Goal: Task Accomplishment & Management: Manage account settings

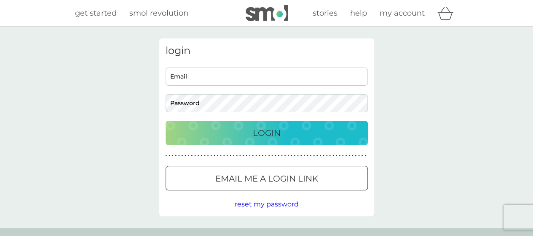
click at [223, 76] on input "Email" at bounding box center [267, 76] width 202 height 18
type input "[EMAIL_ADDRESS][DOMAIN_NAME]"
click at [230, 131] on div "Login" at bounding box center [266, 132] width 185 height 13
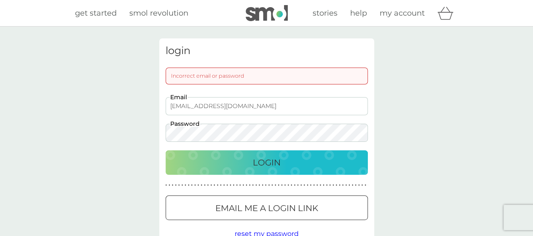
click at [166, 150] on button "Login" at bounding box center [267, 162] width 202 height 24
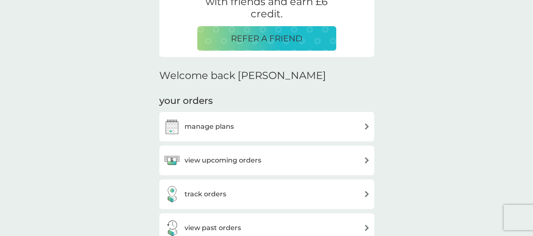
scroll to position [201, 0]
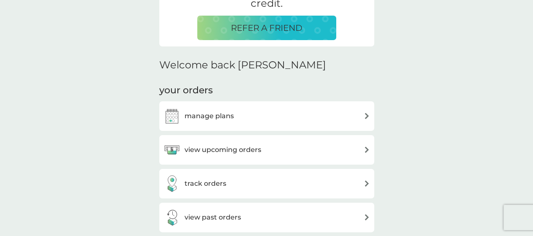
click at [214, 108] on div "manage plans" at bounding box center [199, 115] width 70 height 17
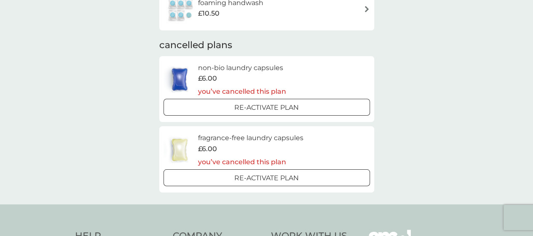
scroll to position [180, 0]
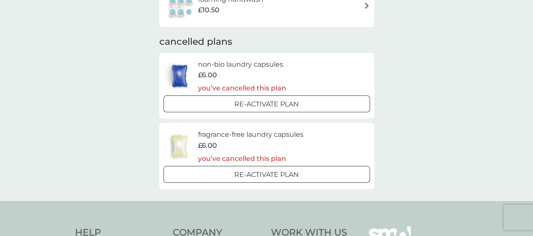
click at [116, 129] on div "your smol plans active plans next order [DATE] multi purpose spray £7.00 next o…" at bounding box center [266, 23] width 533 height 354
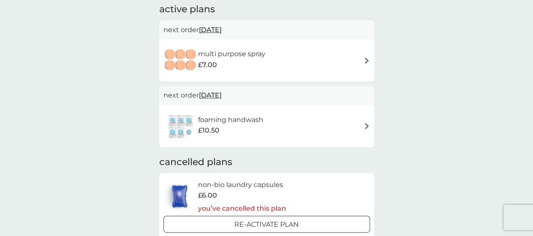
scroll to position [0, 0]
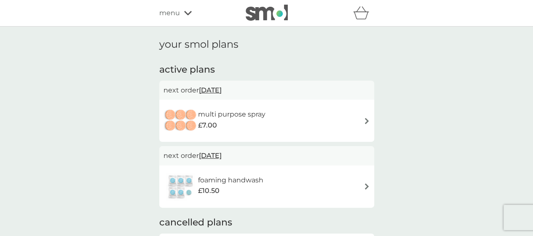
click at [187, 14] on icon at bounding box center [188, 13] width 8 height 4
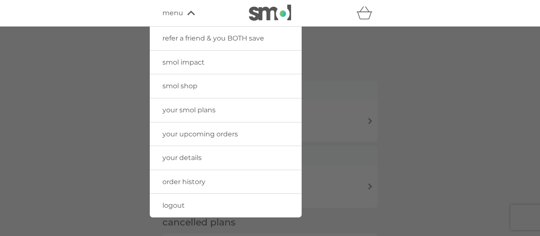
click at [200, 157] on span "your details" at bounding box center [181, 157] width 39 height 8
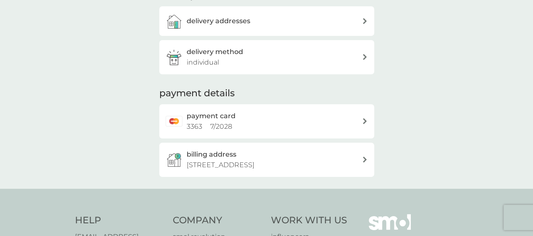
scroll to position [140, 0]
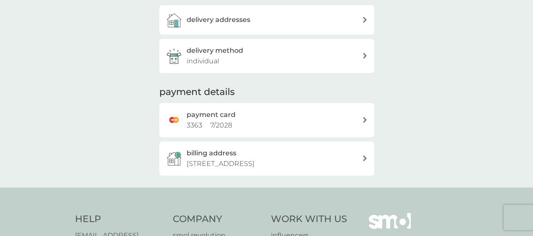
click at [348, 161] on div "billing address [STREET_ADDRESS]" at bounding box center [274, 158] width 175 height 21
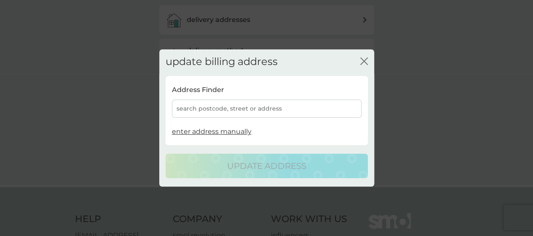
click at [205, 109] on div "search postcode, street or address" at bounding box center [267, 108] width 190 height 18
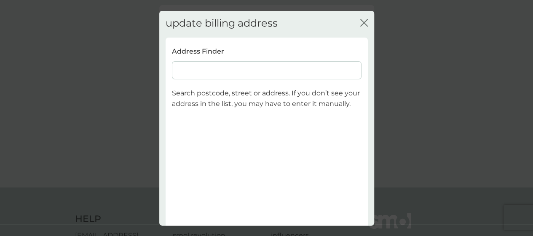
click at [199, 73] on input at bounding box center [267, 70] width 190 height 18
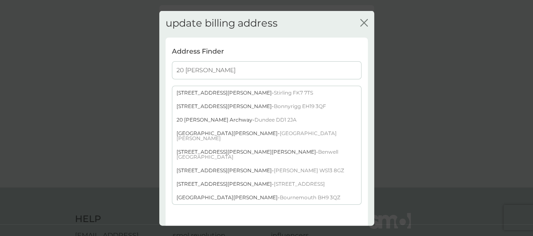
type input "20 [PERSON_NAME]"
click at [204, 90] on div "[STREET_ADDRESS][PERSON_NAME]" at bounding box center [266, 92] width 189 height 13
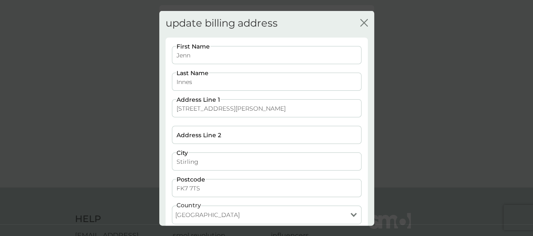
scroll to position [80, 0]
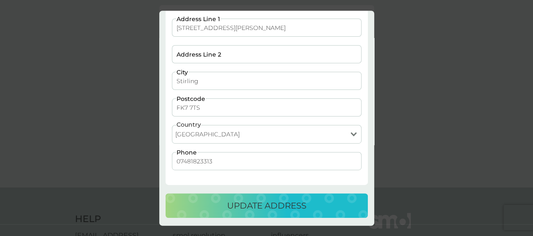
click at [254, 199] on p "update address" at bounding box center [266, 205] width 79 height 13
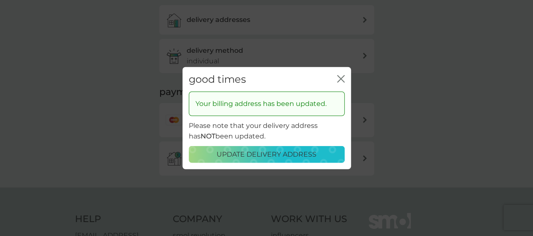
click at [275, 153] on p "update delivery address" at bounding box center [267, 154] width 100 height 11
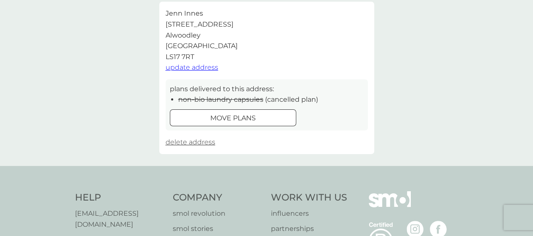
scroll to position [178, 0]
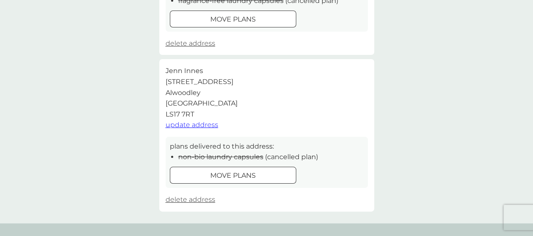
click at [198, 194] on button "delete address" at bounding box center [191, 199] width 50 height 11
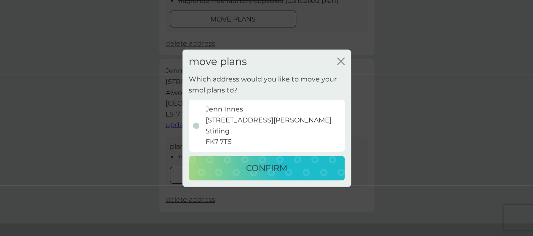
click at [257, 132] on p "[PERSON_NAME] [STREET_ADDRESS][PERSON_NAME]" at bounding box center [269, 125] width 126 height 43
click at [183, 74] on input "[PERSON_NAME] [STREET_ADDRESS][PERSON_NAME]" at bounding box center [183, 74] width 0 height 0
click at [198, 121] on div "[PERSON_NAME] [STREET_ADDRESS][PERSON_NAME]" at bounding box center [267, 125] width 148 height 43
click at [183, 74] on input "[PERSON_NAME] [STREET_ADDRESS][PERSON_NAME]" at bounding box center [183, 74] width 0 height 0
click at [194, 126] on div at bounding box center [196, 125] width 6 height 6
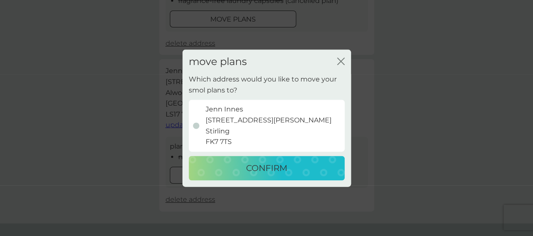
click at [183, 74] on input "[PERSON_NAME] [STREET_ADDRESS][PERSON_NAME]" at bounding box center [183, 74] width 0 height 0
click at [249, 121] on p "[PERSON_NAME] [STREET_ADDRESS][PERSON_NAME]" at bounding box center [269, 125] width 126 height 43
click at [183, 74] on input "[PERSON_NAME] [STREET_ADDRESS][PERSON_NAME]" at bounding box center [183, 74] width 0 height 0
click at [267, 177] on button "CONFIRM" at bounding box center [267, 168] width 156 height 24
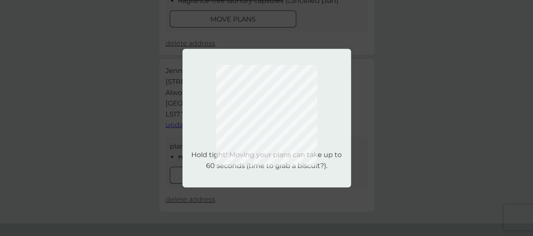
scroll to position [0, 0]
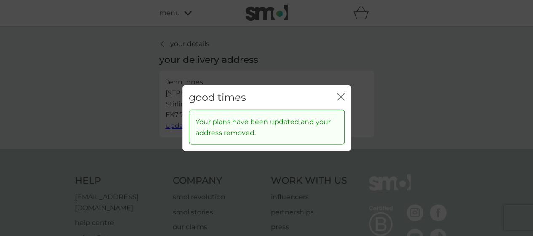
click at [343, 94] on icon "close" at bounding box center [342, 96] width 3 height 7
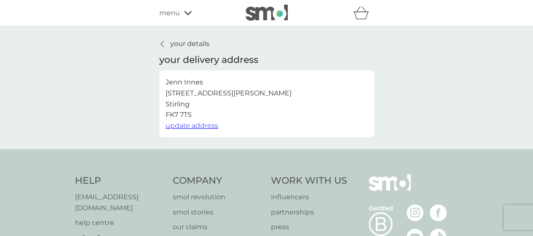
click at [190, 39] on p "your details" at bounding box center [189, 43] width 39 height 11
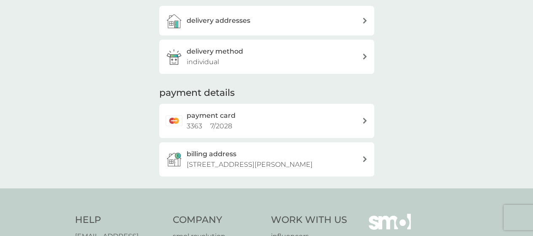
scroll to position [140, 0]
click at [225, 114] on h2 "payment card" at bounding box center [211, 114] width 49 height 11
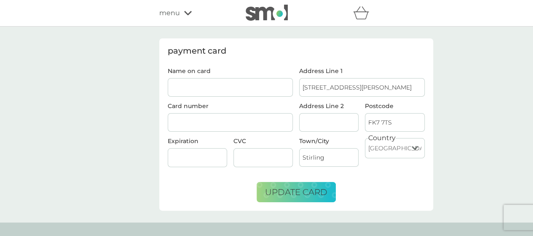
click at [213, 78] on input "Name on card" at bounding box center [231, 87] width 126 height 19
type input "[PERSON_NAME]"
click at [175, 154] on iframe at bounding box center [197, 157] width 53 height 7
click at [286, 183] on button "update card" at bounding box center [296, 192] width 79 height 20
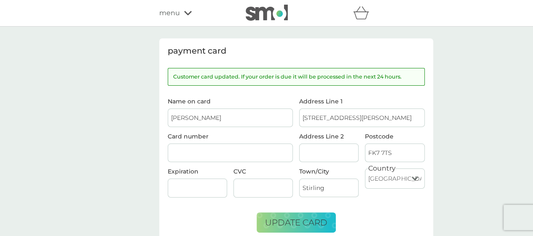
drag, startPoint x: 286, startPoint y: 183, endPoint x: 157, endPoint y: 11, distance: 214.9
click at [172, 10] on span "menu" at bounding box center [169, 13] width 21 height 11
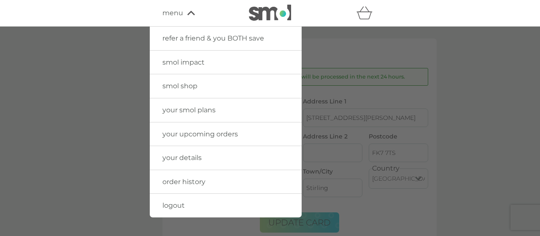
click at [190, 89] on span "smol shop" at bounding box center [179, 86] width 35 height 8
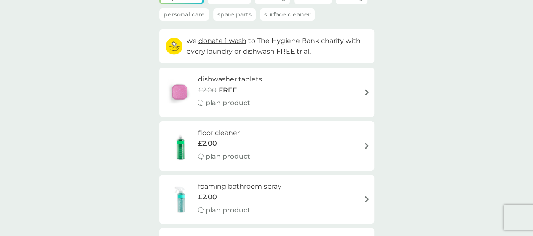
scroll to position [73, 0]
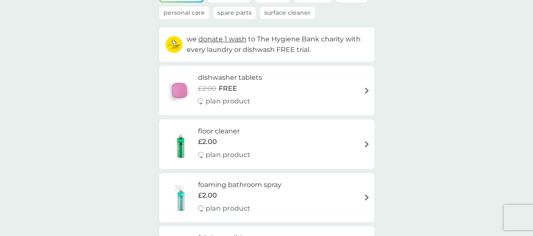
click at [201, 132] on h6 "floor cleaner" at bounding box center [224, 131] width 52 height 11
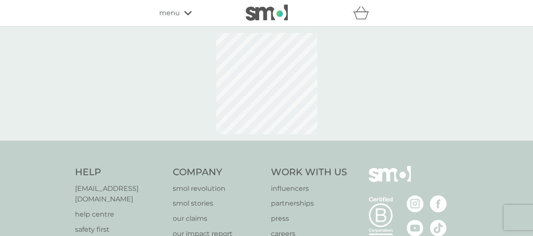
select select "84"
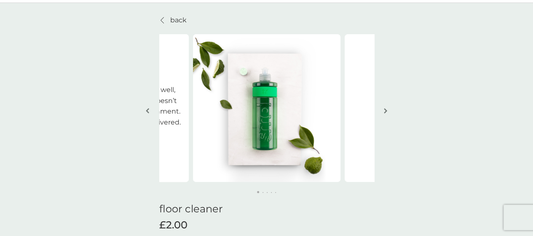
scroll to position [24, 0]
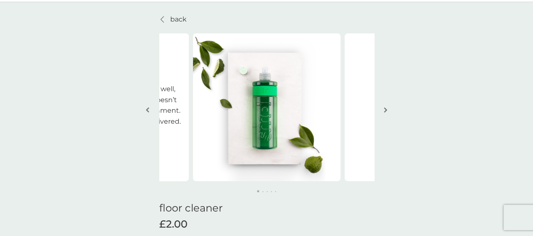
click at [386, 110] on img "button" at bounding box center [385, 110] width 3 height 6
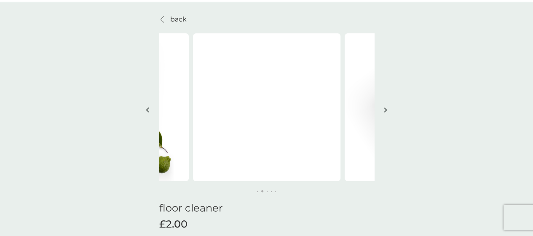
click at [386, 110] on img "button" at bounding box center [385, 110] width 3 height 6
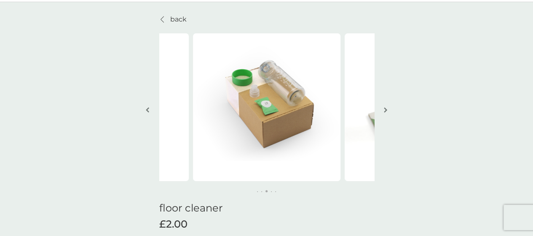
click at [386, 110] on img "button" at bounding box center [385, 110] width 3 height 6
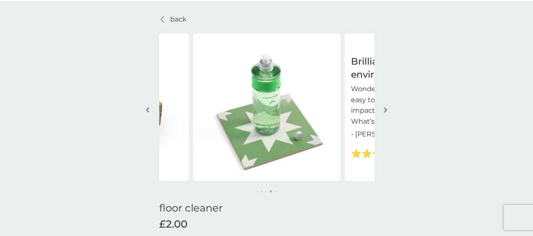
click at [386, 110] on img "button" at bounding box center [385, 110] width 3 height 6
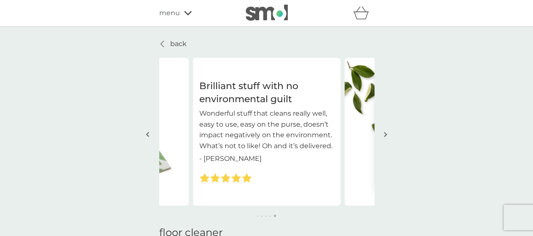
scroll to position [0, 0]
click at [177, 40] on p "back" at bounding box center [178, 43] width 16 height 11
